Goal: Information Seeking & Learning: Learn about a topic

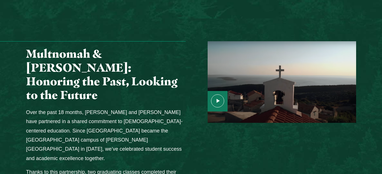
scroll to position [673, 0]
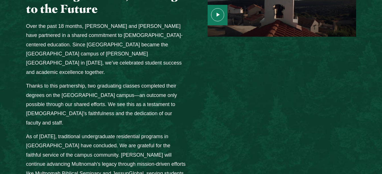
scroll to position [760, 0]
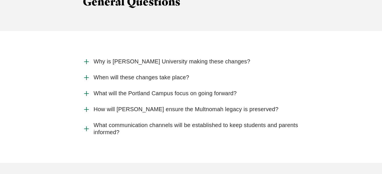
scroll to position [632, 0]
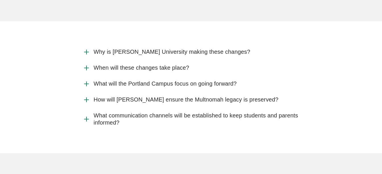
click at [149, 96] on span "How will Jessup ensure the Multnomah legacy is preserved?" at bounding box center [186, 99] width 185 height 7
click at [0, 0] on input "How will Jessup ensure the Multnomah legacy is preserved?" at bounding box center [0, 0] width 0 height 0
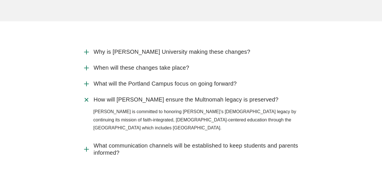
click at [119, 48] on span "Why is Jessup University making these changes?" at bounding box center [172, 51] width 157 height 7
click at [0, 0] on input "Why is Jessup University making these changes?" at bounding box center [0, 0] width 0 height 0
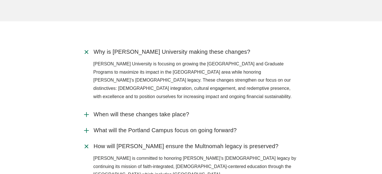
click at [86, 47] on icon "Accordion" at bounding box center [86, 52] width 11 height 11
click at [0, 0] on input "Why is Jessup University making these changes?" at bounding box center [0, 0] width 0 height 0
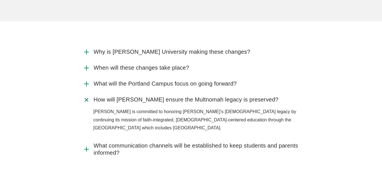
click at [150, 80] on span "What will the Portland Campus focus on going forward?" at bounding box center [165, 83] width 143 height 7
click at [0, 0] on input "What will the Portland Campus focus on going forward?" at bounding box center [0, 0] width 0 height 0
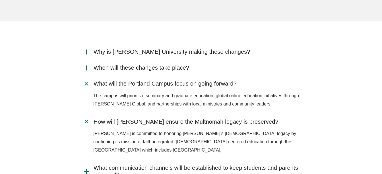
click at [87, 79] on icon "Accordion" at bounding box center [86, 84] width 11 height 11
click at [0, 0] on input "What will the Portland Campus focus on going forward?" at bounding box center [0, 0] width 0 height 0
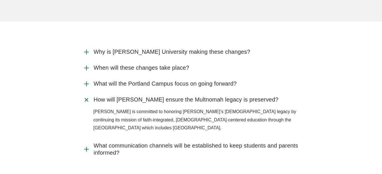
click at [84, 95] on icon "Accordion" at bounding box center [86, 100] width 11 height 11
click at [0, 0] on input "How will Jessup ensure the Multnomah legacy is preserved?" at bounding box center [0, 0] width 0 height 0
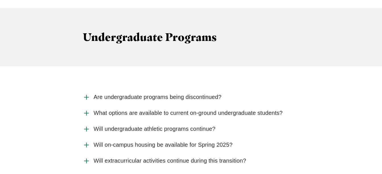
scroll to position [778, 0]
click at [89, 93] on icon "Accordion" at bounding box center [86, 96] width 7 height 7
click at [0, 0] on input "Are undergraduate programs being discontinued?" at bounding box center [0, 0] width 0 height 0
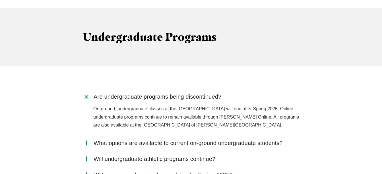
click at [89, 92] on icon "Accordion" at bounding box center [86, 97] width 11 height 11
click at [0, 0] on input "Are undergraduate programs being discontinued?" at bounding box center [0, 0] width 0 height 0
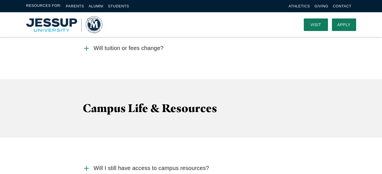
scroll to position [1330, 0]
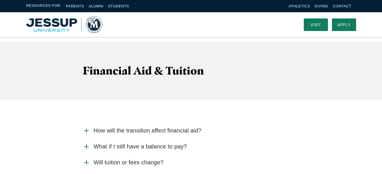
scroll to position [1214, 0]
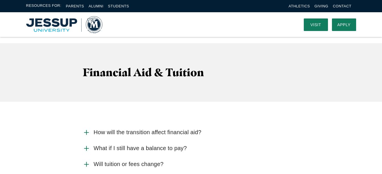
click at [86, 129] on icon "Accordion" at bounding box center [86, 132] width 7 height 7
click at [0, 0] on input "How will the transition affect financial aid?" at bounding box center [0, 0] width 0 height 0
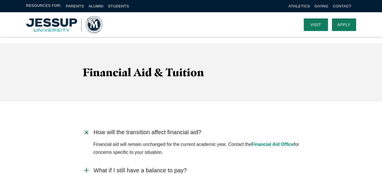
click at [86, 127] on icon "Accordion" at bounding box center [86, 132] width 11 height 11
click at [0, 0] on input "How will the transition affect financial aid?" at bounding box center [0, 0] width 0 height 0
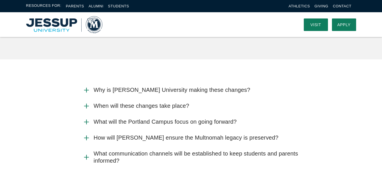
scroll to position [587, 0]
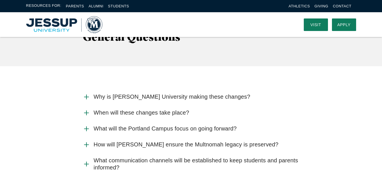
click at [134, 125] on span "What will the Portland Campus focus on going forward?" at bounding box center [165, 128] width 143 height 7
click at [0, 0] on input "What will the Portland Campus focus on going forward?" at bounding box center [0, 0] width 0 height 0
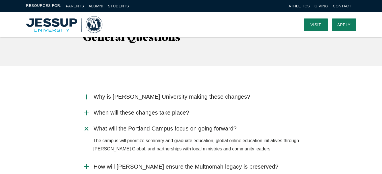
click at [134, 125] on span "What will the Portland Campus focus on going forward?" at bounding box center [165, 128] width 143 height 7
click at [0, 0] on input "What will the Portland Campus focus on going forward?" at bounding box center [0, 0] width 0 height 0
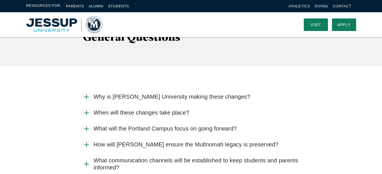
click at [132, 109] on span "When will these changes take place?" at bounding box center [142, 112] width 96 height 7
click at [0, 0] on input "When will these changes take place?" at bounding box center [0, 0] width 0 height 0
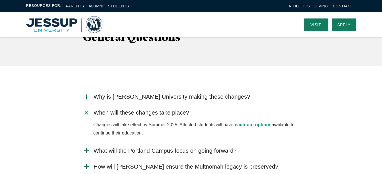
click at [132, 109] on span "When will these changes take place?" at bounding box center [142, 112] width 96 height 7
click at [0, 0] on input "When will these changes take place?" at bounding box center [0, 0] width 0 height 0
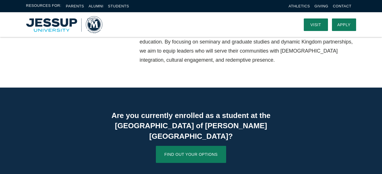
scroll to position [329, 0]
